Goal: Download file/media

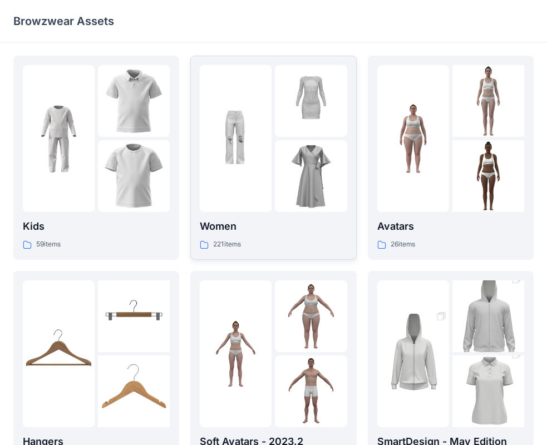
click at [298, 156] on div at bounding box center [311, 176] width 72 height 72
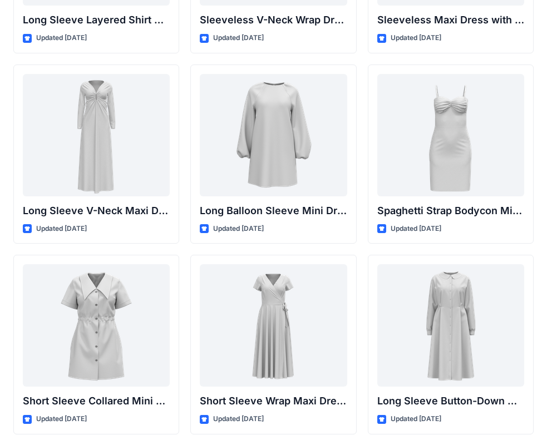
scroll to position [1734, 0]
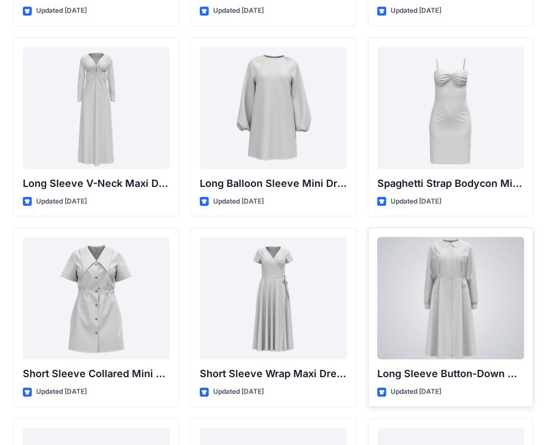
click at [456, 316] on div at bounding box center [450, 298] width 147 height 122
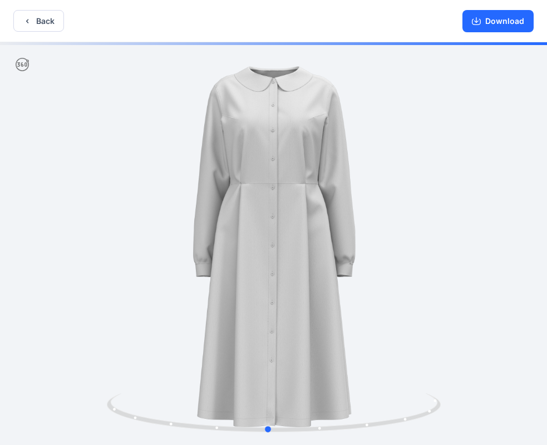
drag, startPoint x: 335, startPoint y: 272, endPoint x: 329, endPoint y: 276, distance: 6.8
click at [329, 276] on div at bounding box center [273, 244] width 547 height 405
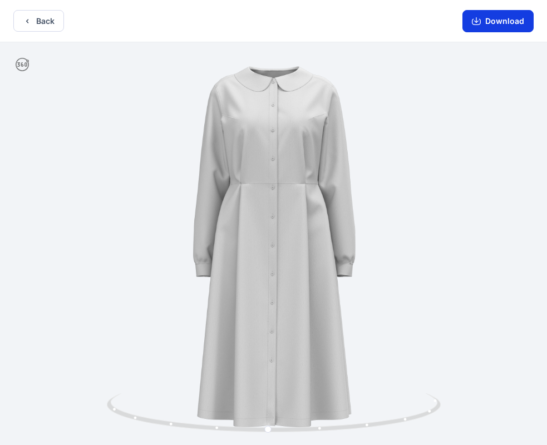
click at [502, 23] on button "Download" at bounding box center [497, 21] width 71 height 22
click at [48, 17] on button "Back" at bounding box center [38, 21] width 51 height 22
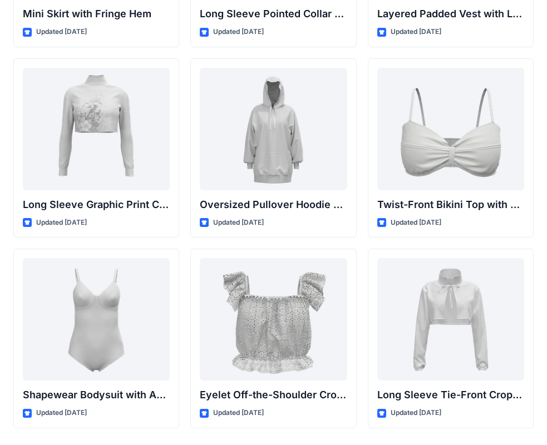
scroll to position [3465, 0]
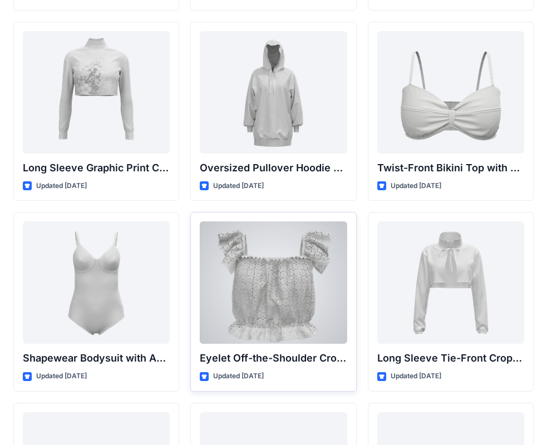
click at [297, 293] on div at bounding box center [273, 282] width 147 height 122
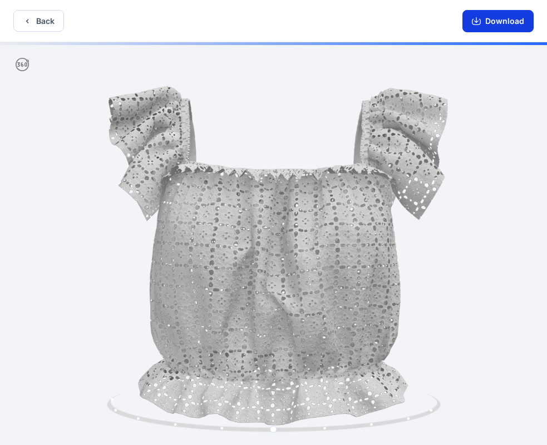
click at [509, 23] on button "Download" at bounding box center [497, 21] width 71 height 22
click at [47, 20] on button "Back" at bounding box center [38, 21] width 51 height 22
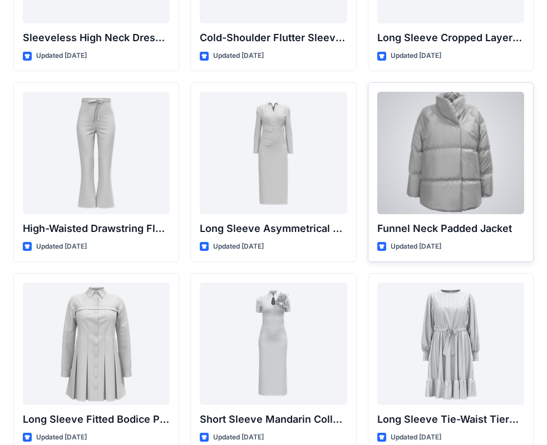
scroll to position [4227, 0]
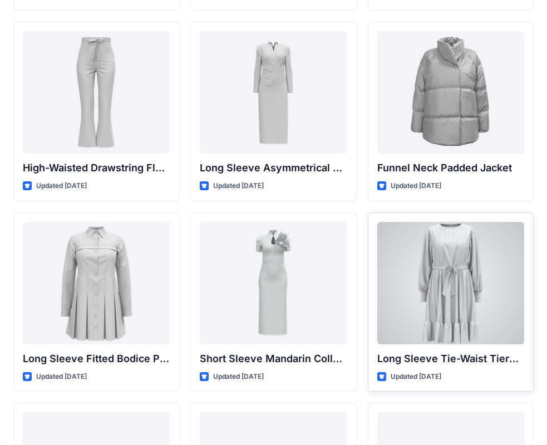
click at [443, 280] on div at bounding box center [450, 283] width 147 height 122
